Goal: Find specific page/section: Find specific page/section

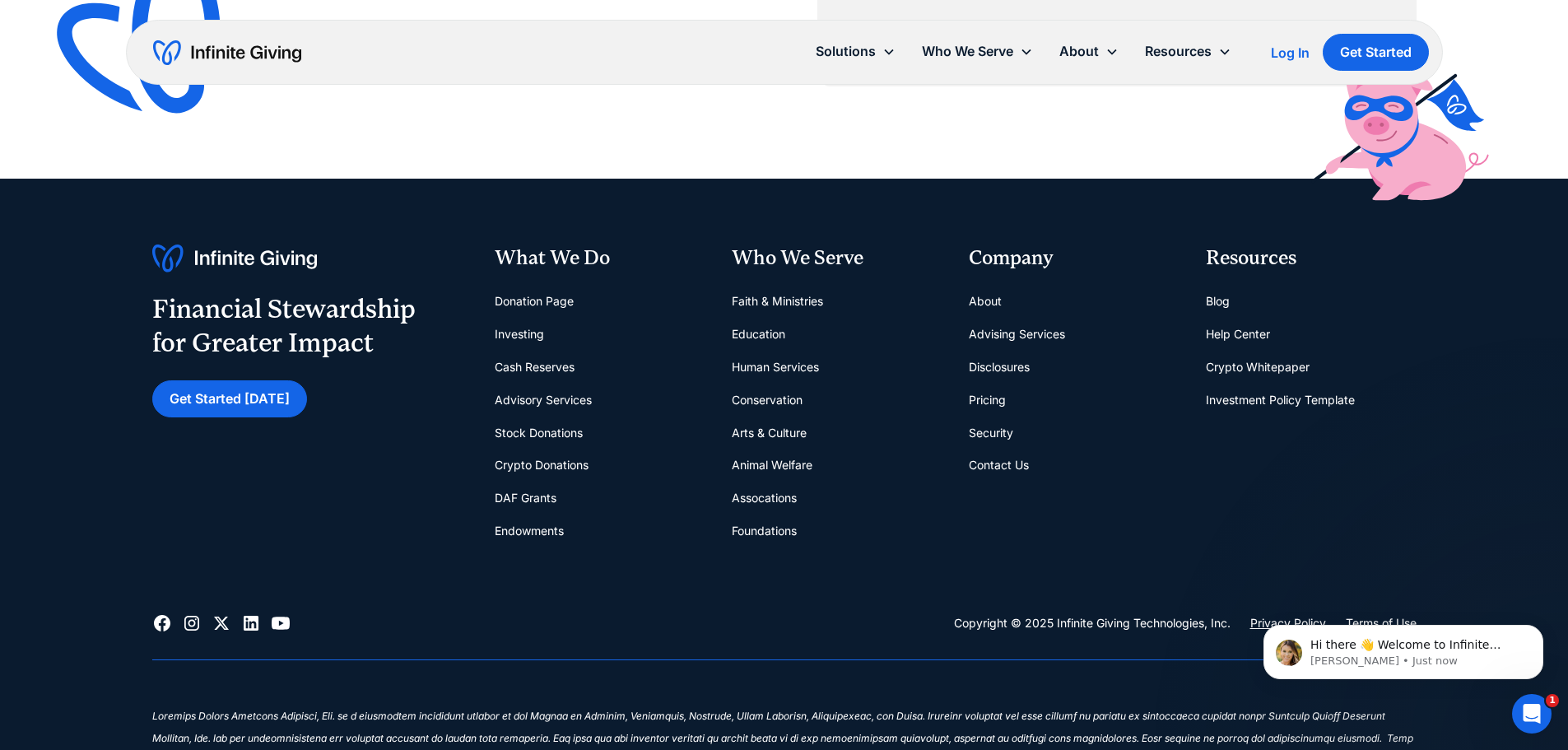
click at [991, 467] on link "Contact Us" at bounding box center [998, 464] width 60 height 33
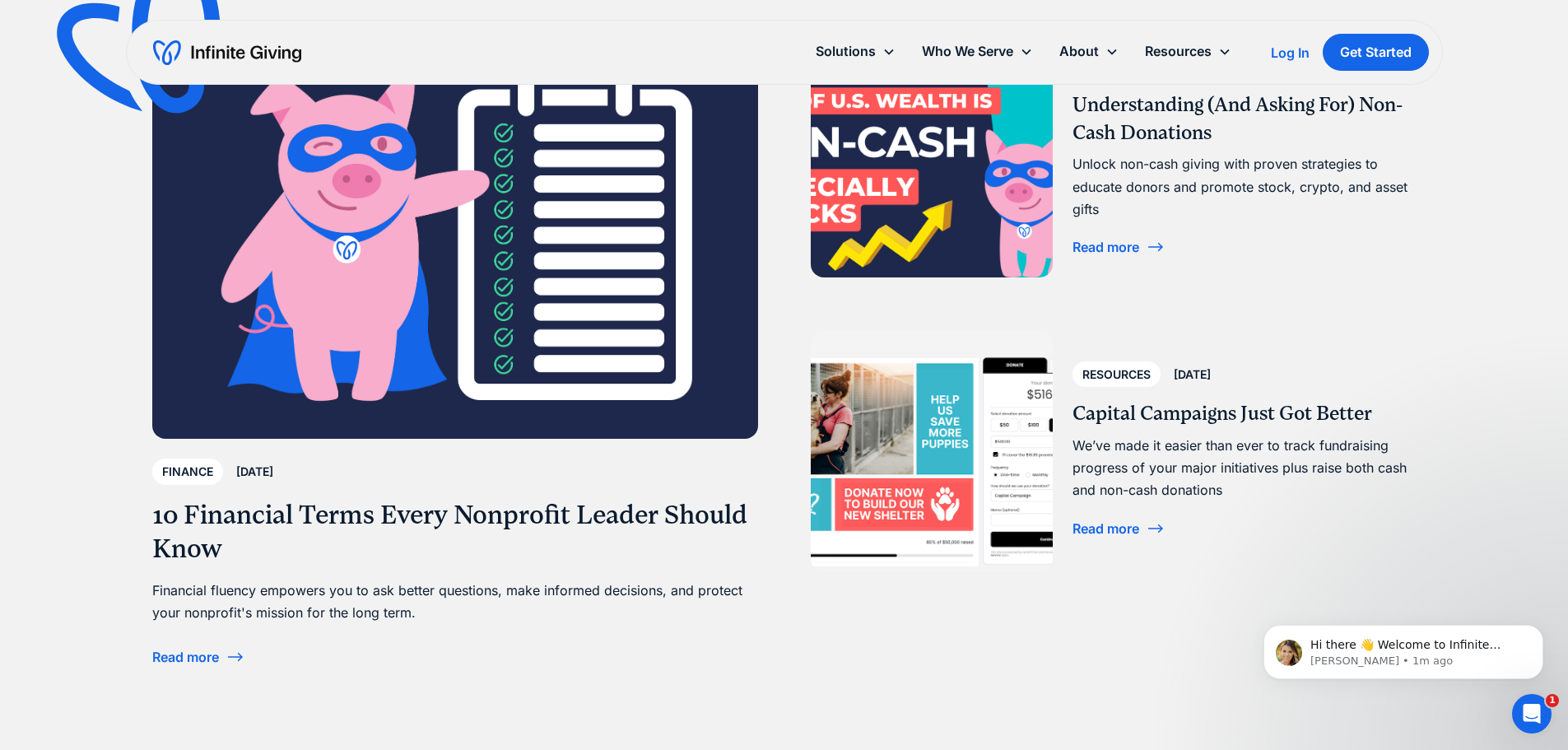
scroll to position [5544, 0]
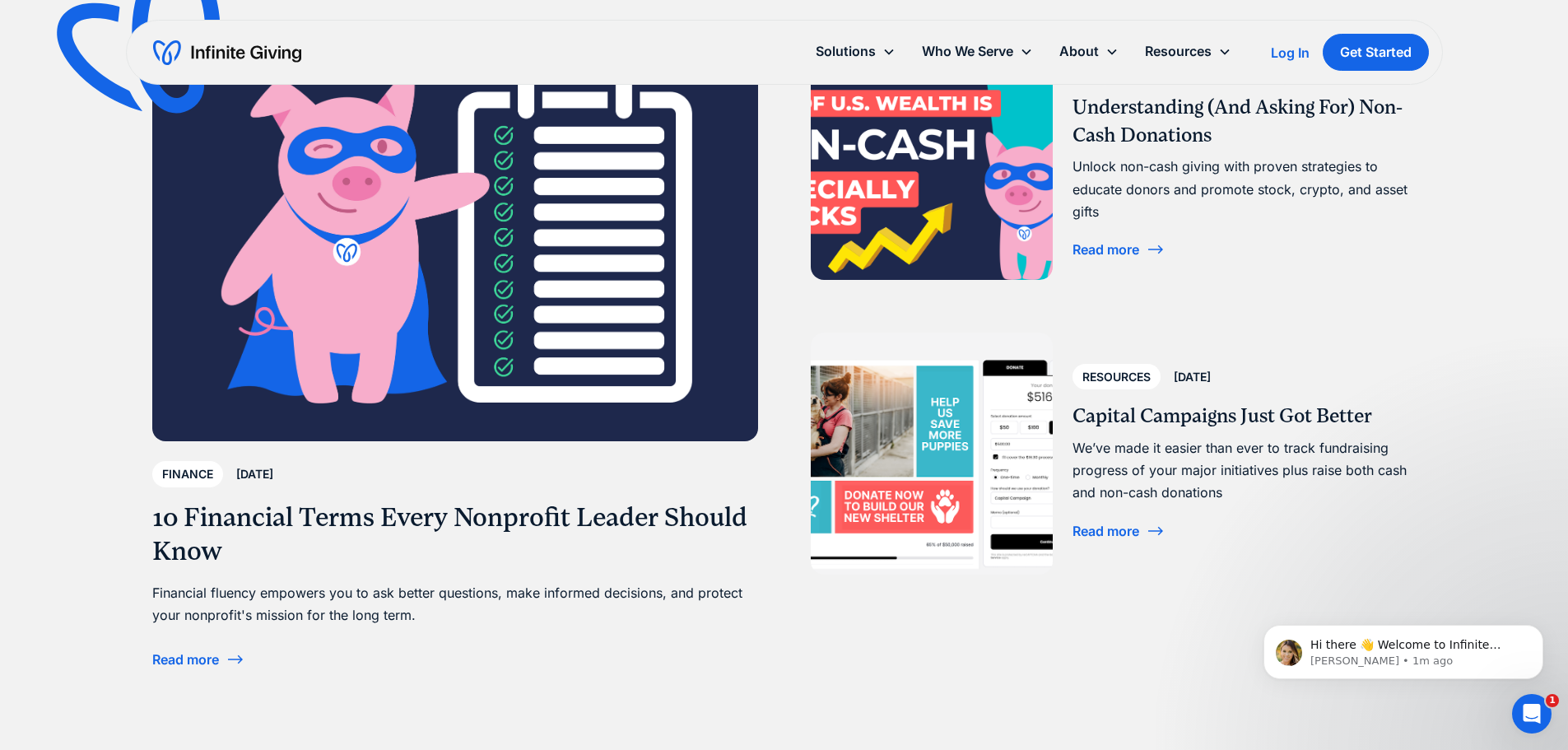
click at [198, 661] on div "Read more" at bounding box center [186, 658] width 67 height 13
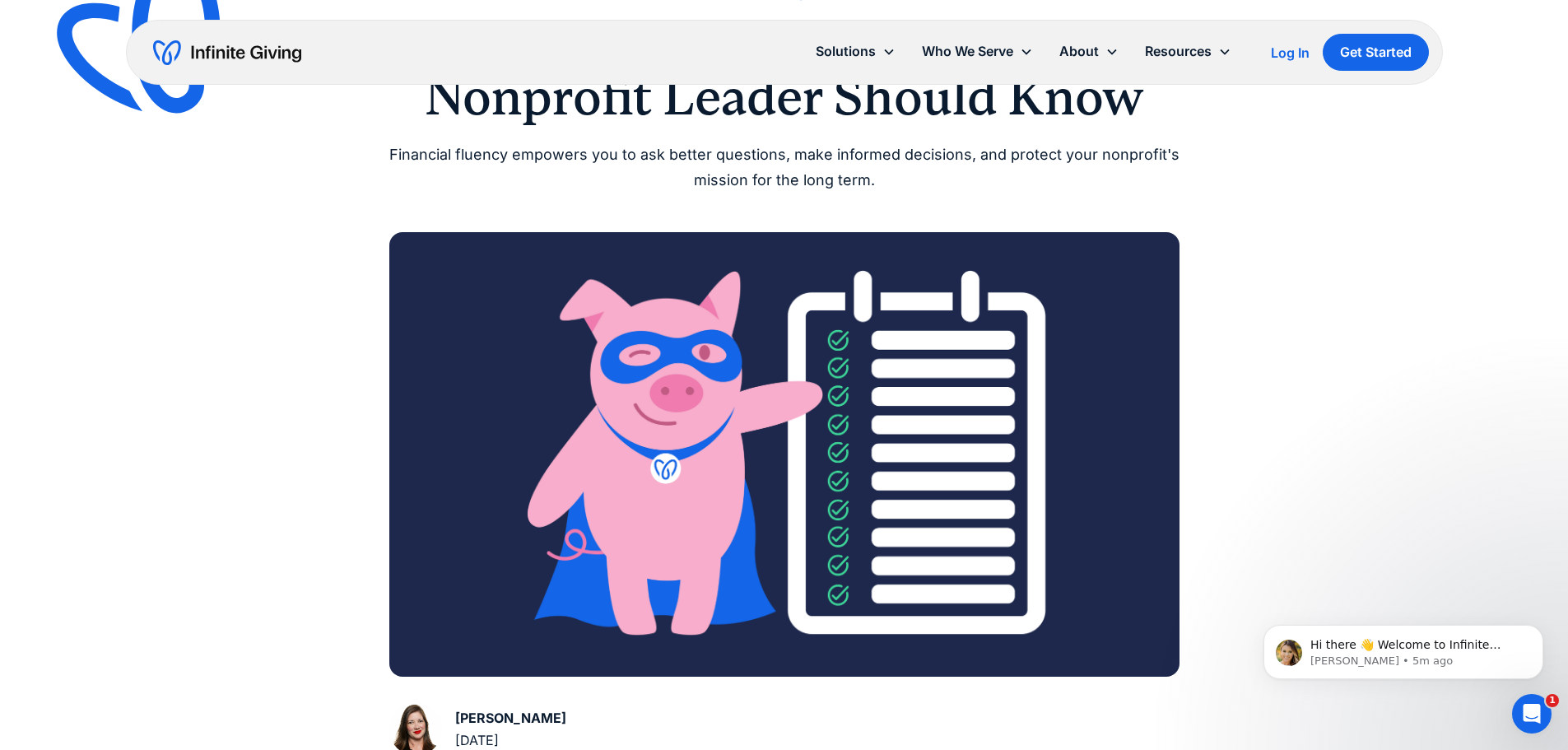
scroll to position [169, 0]
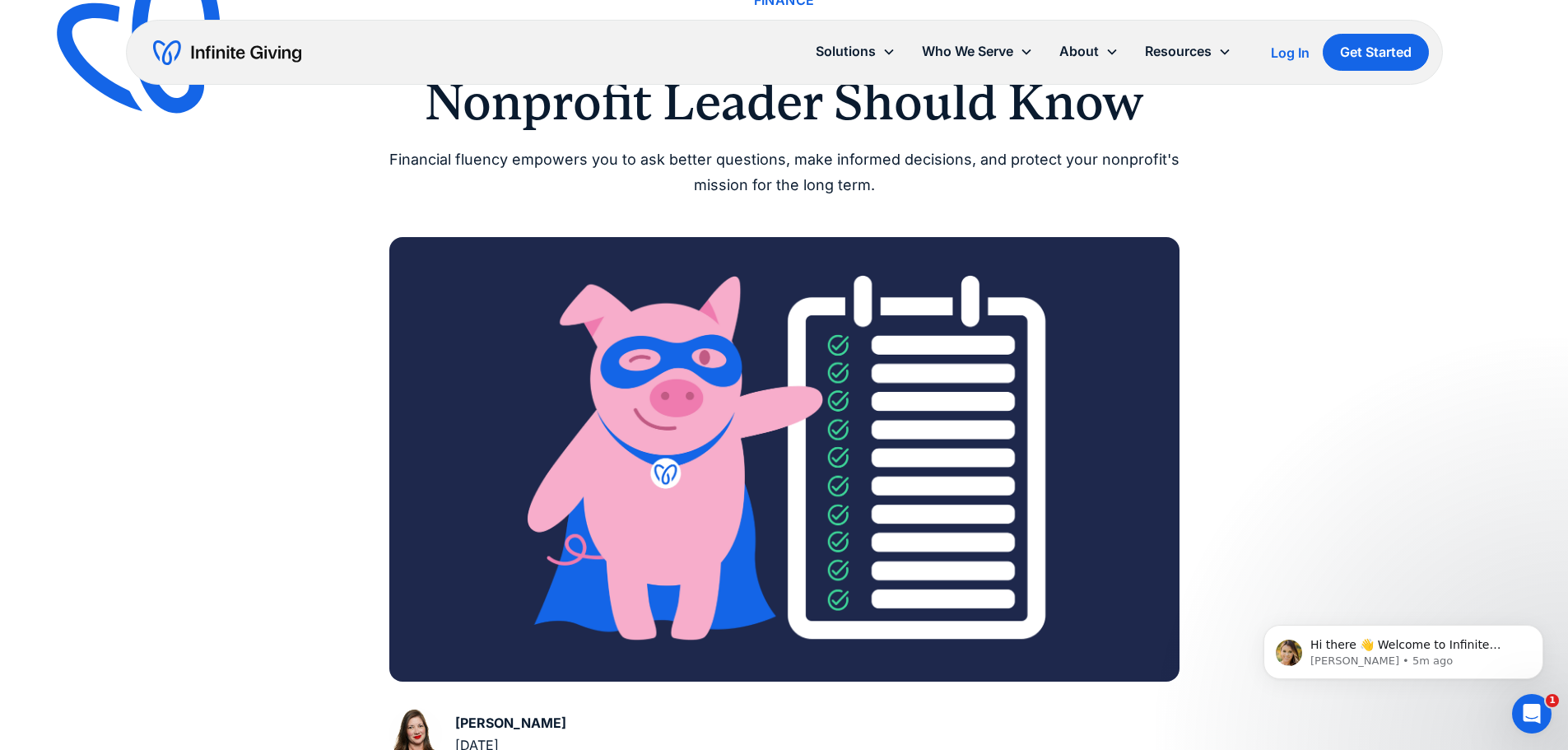
click at [1281, 56] on div "Log In" at bounding box center [1290, 52] width 38 height 13
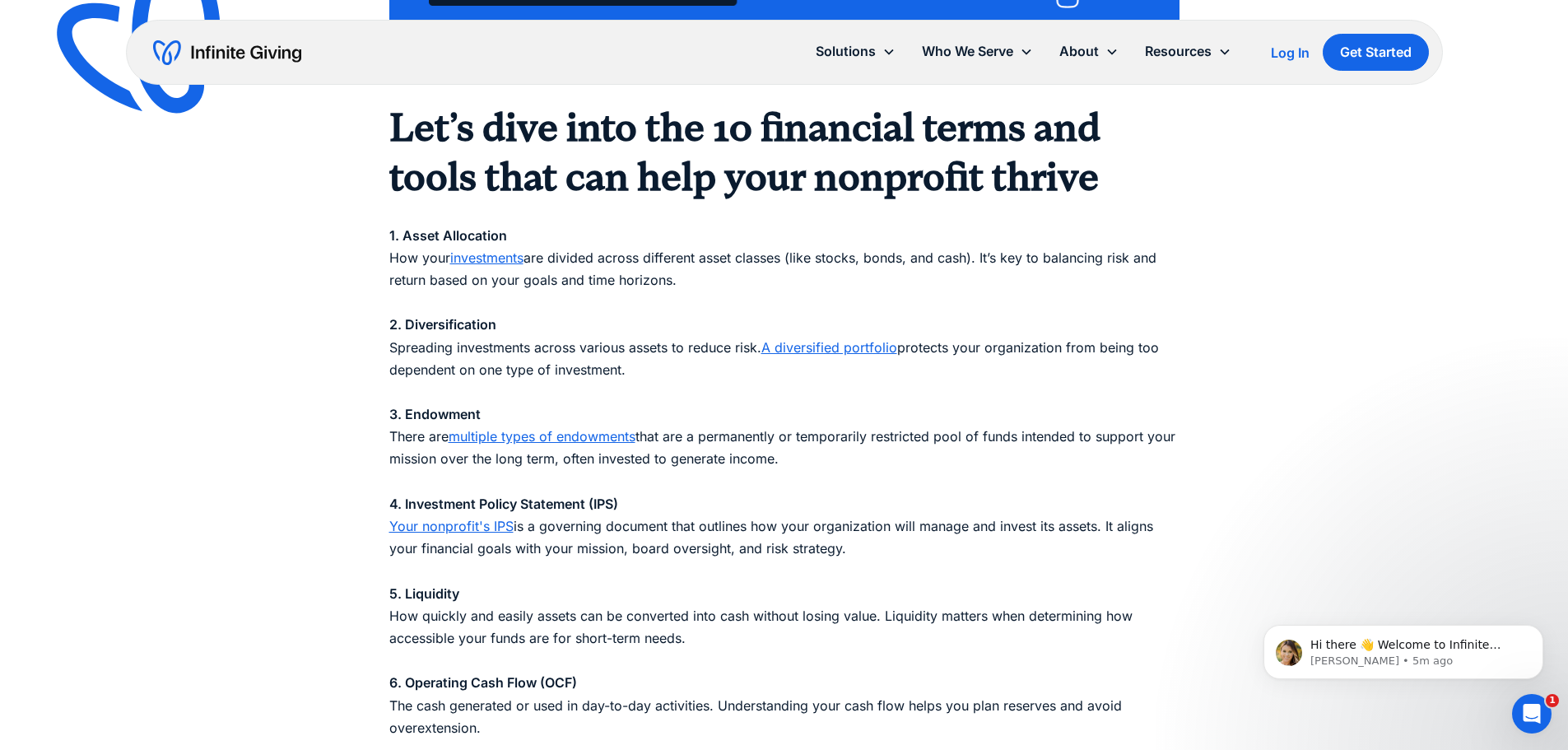
scroll to position [1475, 0]
